Goal: Task Accomplishment & Management: Use online tool/utility

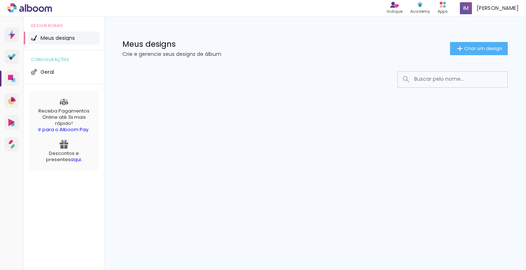
drag, startPoint x: 53, startPoint y: 7, endPoint x: 28, endPoint y: 11, distance: 24.4
click at [28, 11] on div at bounding box center [27, 7] width 54 height 9
click at [483, 48] on span "Criar um design" at bounding box center [483, 48] width 38 height 5
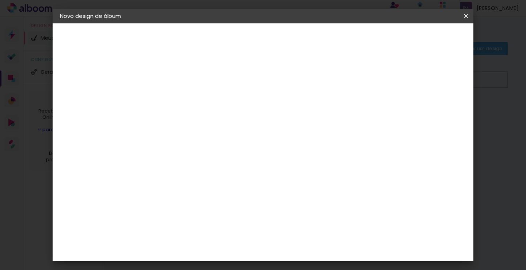
click at [179, 104] on div at bounding box center [179, 104] width 0 height 1
click at [179, 101] on input at bounding box center [179, 97] width 0 height 11
click at [179, 100] on input at bounding box center [179, 97] width 0 height 11
type input "ENSAIO FOTOGRAFICO | RENAN & ELLEN"
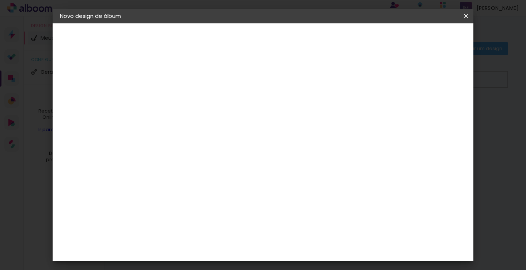
click at [0, 0] on slot "Avançar" at bounding box center [0, 0] width 0 height 0
click at [235, 137] on input at bounding box center [198, 138] width 74 height 9
click at [185, 199] on div "Clic Pro" at bounding box center [180, 205] width 11 height 12
click at [0, 0] on slot "Avançar" at bounding box center [0, 0] width 0 height 0
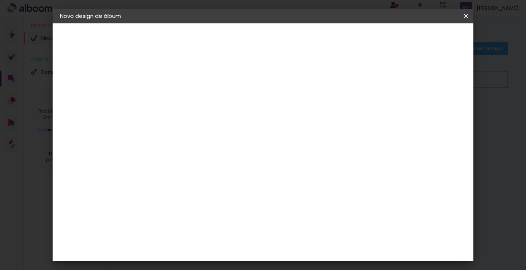
click at [208, 122] on input "text" at bounding box center [193, 127] width 28 height 11
click at [271, 133] on paper-item "Estilo" at bounding box center [310, 136] width 146 height 15
type input "Estilo"
click at [309, 85] on div "Opções disponíveis Luxo Estilo Vision Lapela Premium Tamanho Escolha o tamanho …" at bounding box center [229, 54] width 162 height 62
click at [278, 124] on iron-icon at bounding box center [273, 119] width 9 height 9
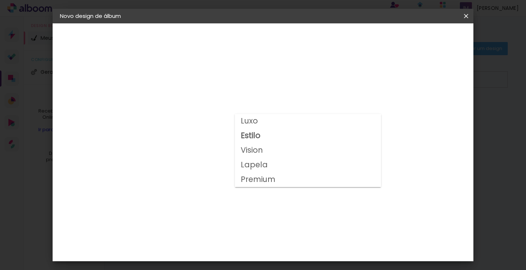
click at [309, 85] on div "Opções disponíveis Luxo Estilo Vision Lapela Premium Tamanho Escolha o tamanho …" at bounding box center [229, 54] width 162 height 62
click at [256, 176] on span "10 × 15 cm" at bounding box center [242, 178] width 27 height 19
drag, startPoint x: 452, startPoint y: 46, endPoint x: 451, endPoint y: 35, distance: 10.7
click at [309, 42] on header "Modelo Escolha o modelo do álbum. Voltar Avançar" at bounding box center [229, 44] width 162 height 43
click at [299, 35] on paper-button "Avançar" at bounding box center [281, 39] width 36 height 12
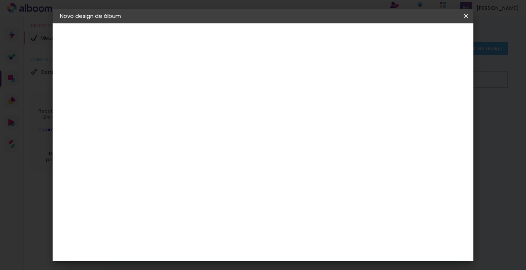
click at [421, 41] on span "Iniciar design" at bounding box center [403, 38] width 33 height 5
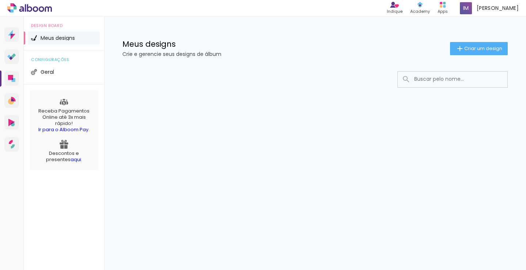
click at [0, 0] on iron-icon at bounding box center [0, 0] width 0 height 0
